Goal: Navigation & Orientation: Find specific page/section

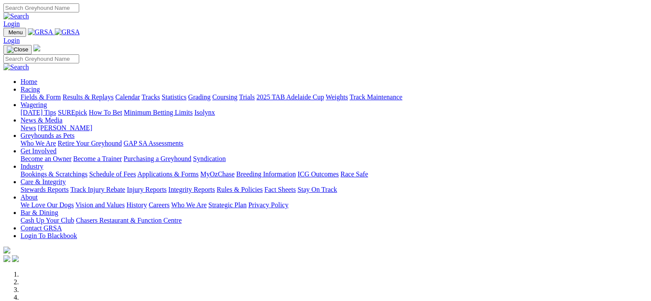
click at [40, 86] on link "Racing" at bounding box center [30, 89] width 19 height 7
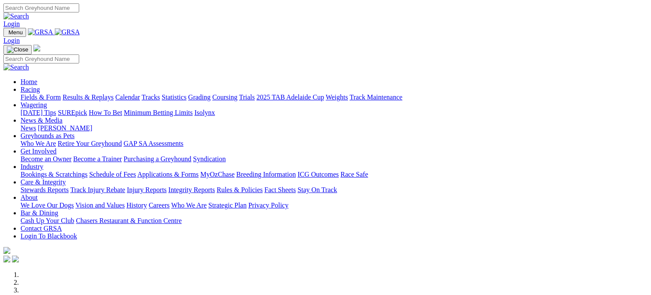
click at [160, 93] on link "Tracks" at bounding box center [151, 96] width 18 height 7
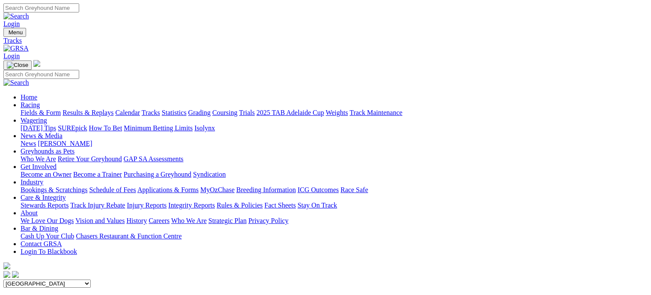
click at [91, 279] on select "Angle Park Gawler [GEOGRAPHIC_DATA] [PERSON_NAME][GEOGRAPHIC_DATA] [US_STATE] G…" at bounding box center [46, 283] width 87 height 8
select select "3"
click at [91, 279] on select "Angle Park Gawler [GEOGRAPHIC_DATA] [PERSON_NAME][GEOGRAPHIC_DATA] [US_STATE] G…" at bounding box center [46, 283] width 87 height 8
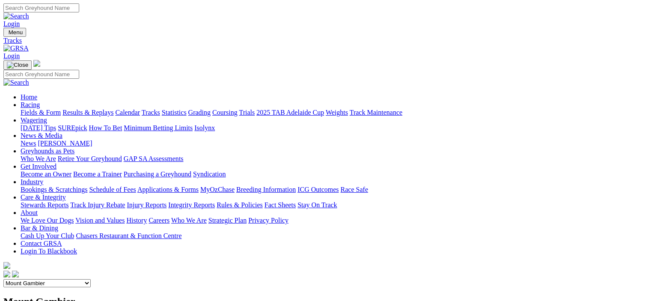
click at [38, 209] on link "About" at bounding box center [29, 212] width 17 height 7
